Goal: Information Seeking & Learning: Learn about a topic

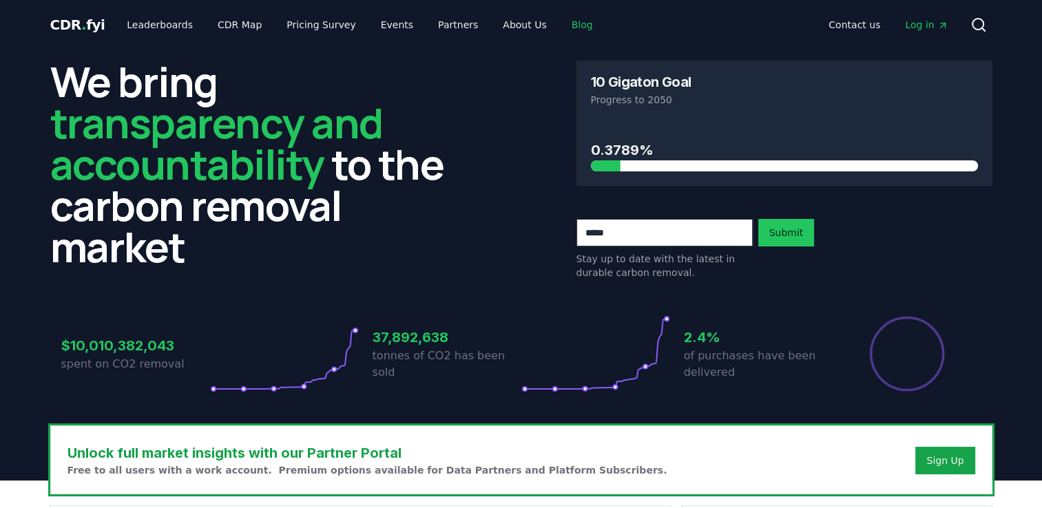
click at [561, 28] on link "Blog" at bounding box center [582, 24] width 43 height 25
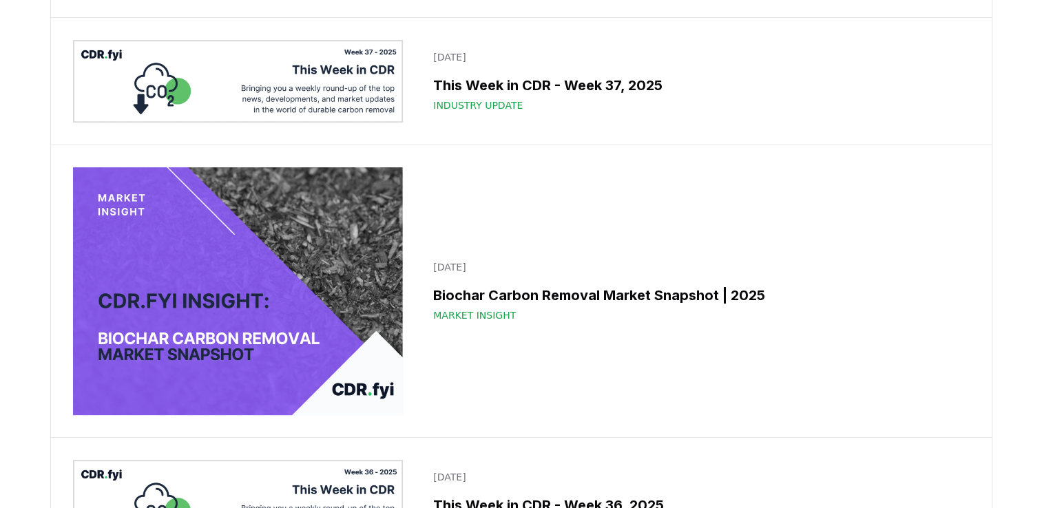
scroll to position [453, 0]
